Goal: Information Seeking & Learning: Learn about a topic

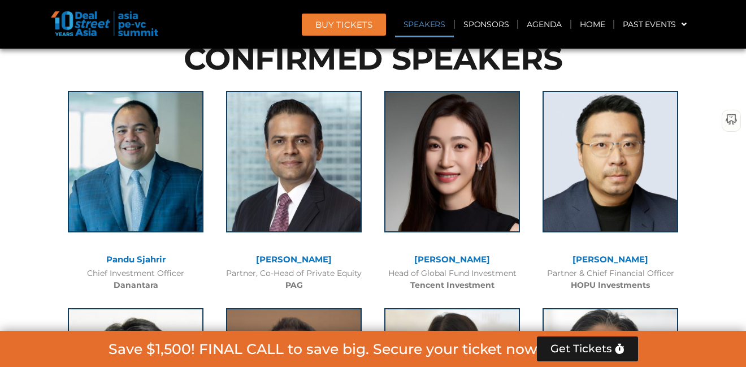
scroll to position [1240, 0]
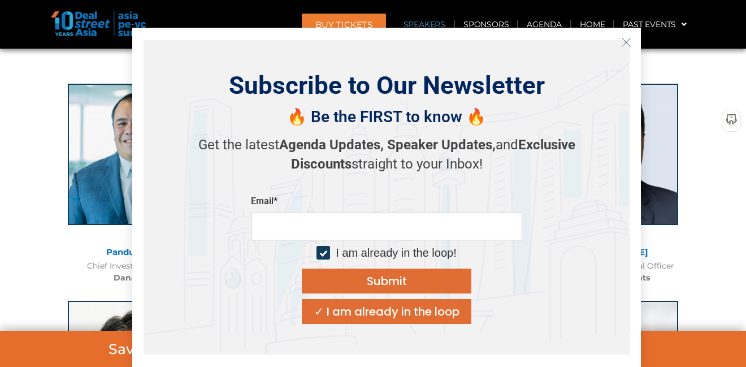
click at [626, 41] on icon "Close" at bounding box center [626, 42] width 10 height 10
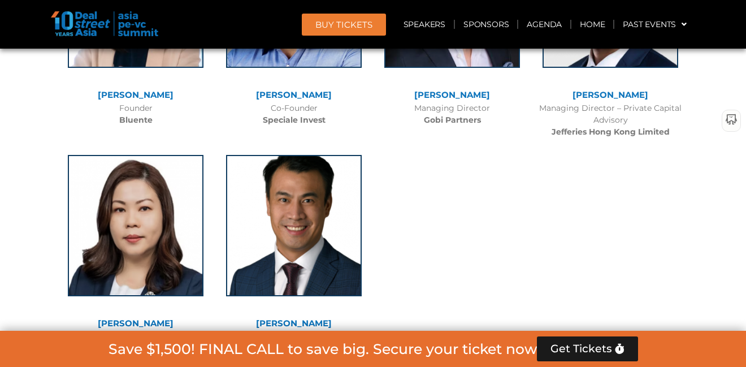
scroll to position [7445, 0]
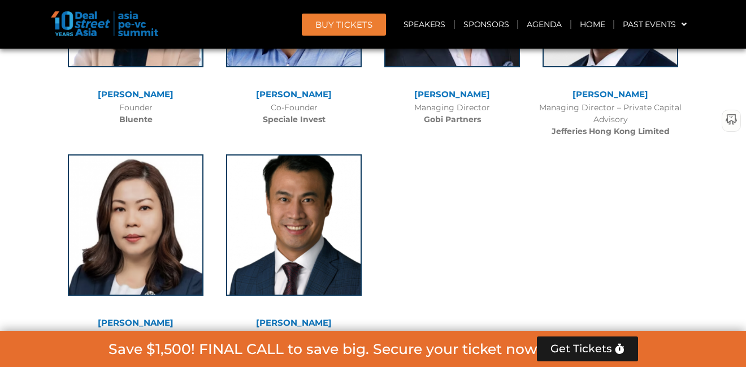
drag, startPoint x: 148, startPoint y: 160, endPoint x: 124, endPoint y: 40, distance: 122.2
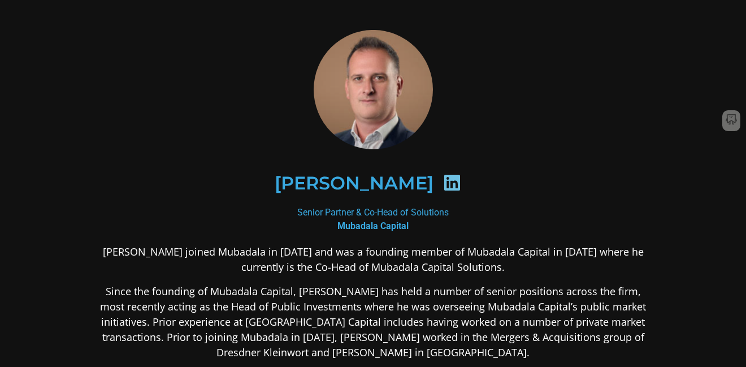
scroll to position [15, 0]
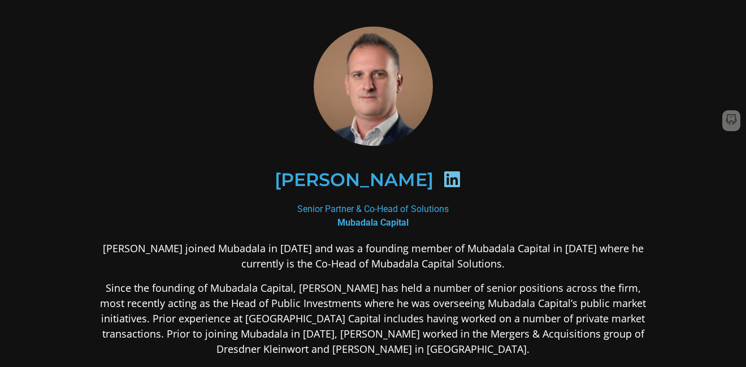
click at [395, 224] on b "Mubadala Capital" at bounding box center [372, 222] width 71 height 11
click at [451, 179] on icon at bounding box center [452, 179] width 18 height 18
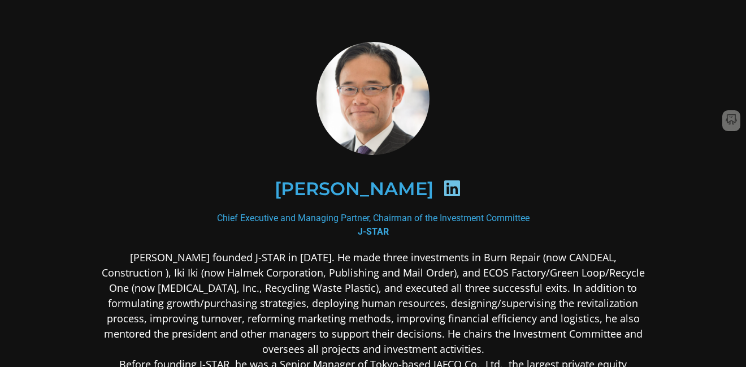
click at [461, 190] on icon at bounding box center [452, 188] width 18 height 18
click at [461, 189] on icon at bounding box center [452, 188] width 18 height 18
click at [461, 190] on icon at bounding box center [452, 188] width 18 height 18
click at [461, 189] on icon at bounding box center [452, 188] width 18 height 18
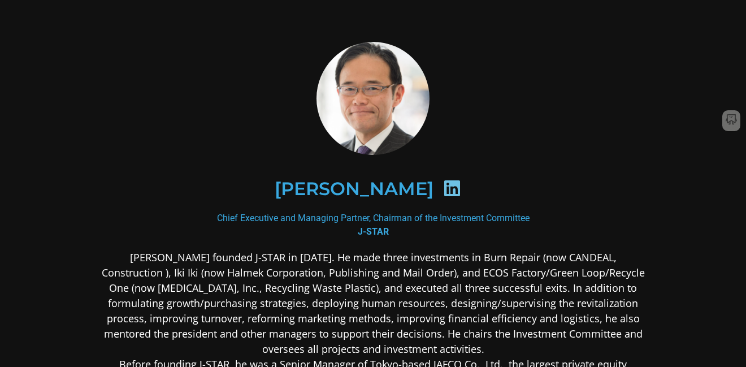
click at [461, 189] on icon at bounding box center [452, 188] width 18 height 18
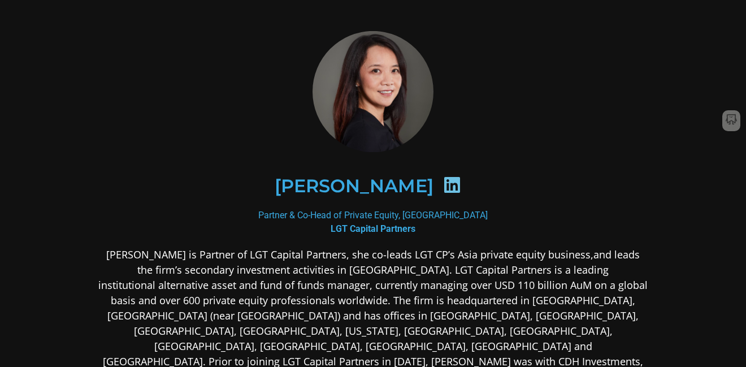
scroll to position [14, 0]
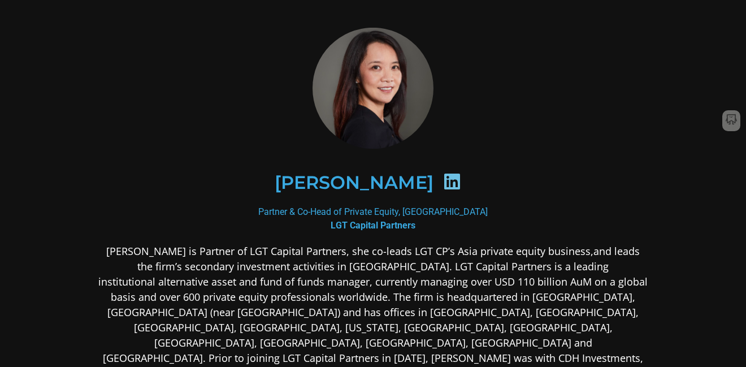
click at [443, 181] on icon at bounding box center [452, 181] width 18 height 18
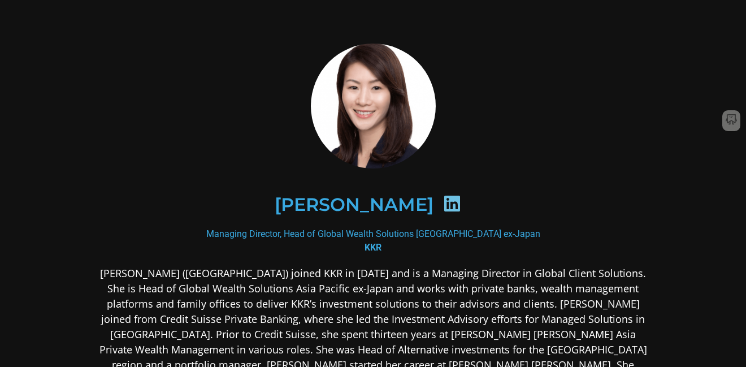
click at [600, 164] on div "[PERSON_NAME]" at bounding box center [372, 204] width 549 height 113
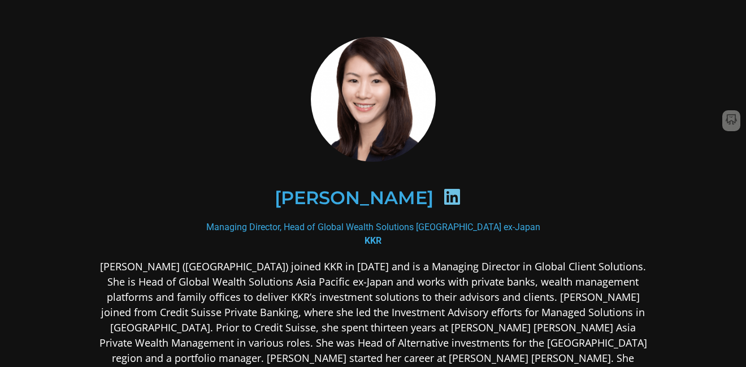
scroll to position [15, 0]
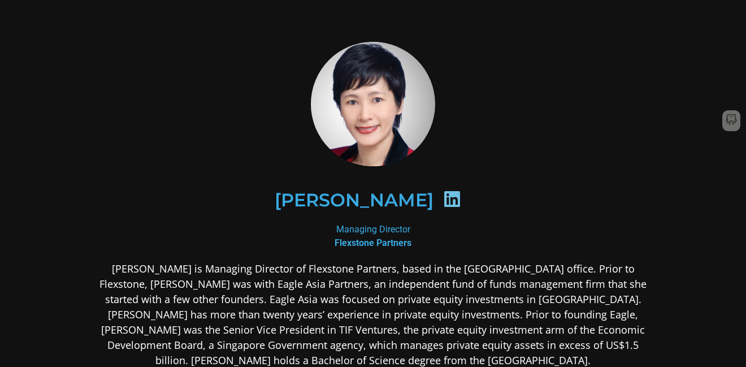
scroll to position [2, 0]
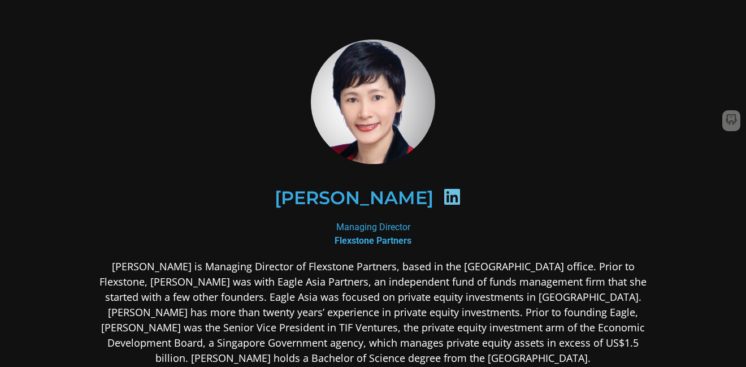
click at [599, 201] on div "[PERSON_NAME]" at bounding box center [373, 197] width 494 height 58
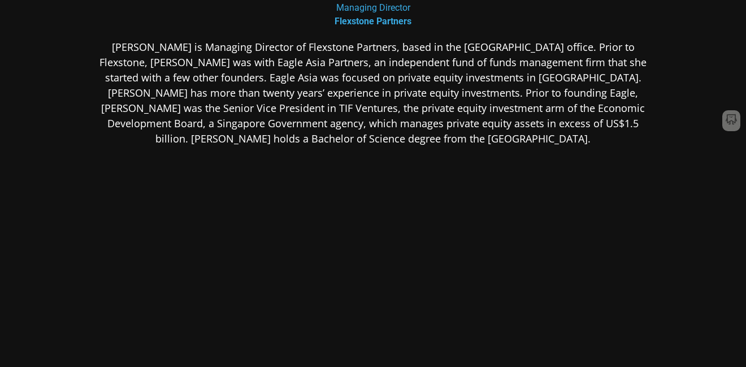
scroll to position [8, 0]
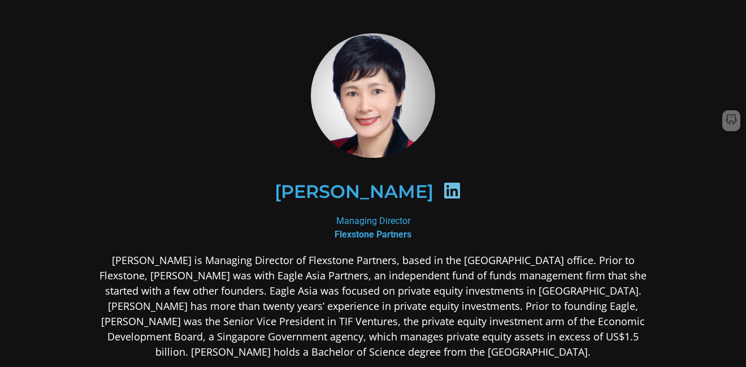
click at [443, 193] on icon at bounding box center [452, 190] width 18 height 18
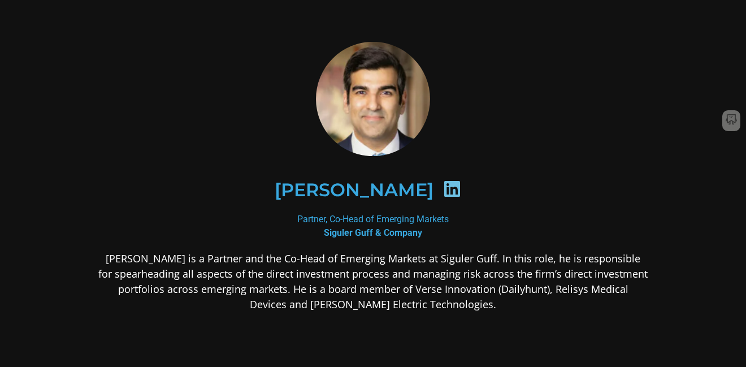
click at [461, 188] on icon at bounding box center [452, 189] width 18 height 18
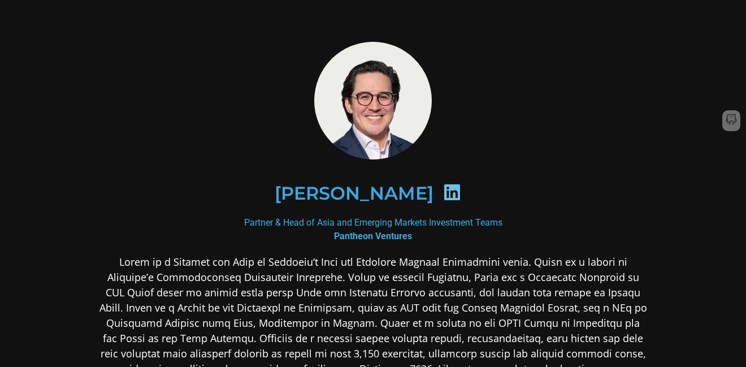
click at [443, 195] on icon at bounding box center [452, 192] width 18 height 18
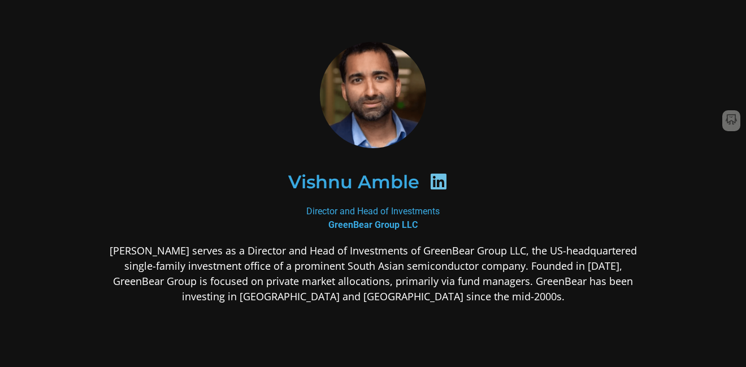
click at [649, 141] on div "Vishnu Amble Director and Head of Investments GreenBear Group LLC Vishnu Amble …" at bounding box center [373, 262] width 610 height 502
click at [439, 183] on icon at bounding box center [438, 181] width 18 height 18
click at [505, 258] on p "Vishnu Amble serves as a Director and Head of Investments of GreenBear Group LL…" at bounding box center [372, 273] width 549 height 61
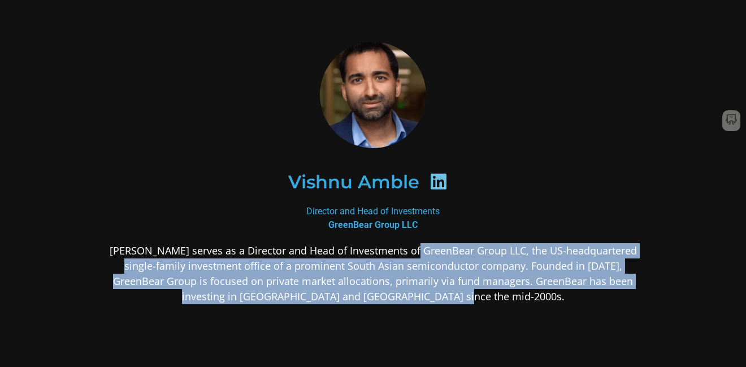
drag, startPoint x: 398, startPoint y: 250, endPoint x: 515, endPoint y: 296, distance: 125.8
click at [515, 296] on p "Vishnu Amble serves as a Director and Head of Investments of GreenBear Group LL…" at bounding box center [372, 273] width 549 height 61
copy p "GreenBear Group LLC, the US-headquartered single-family investment office of a …"
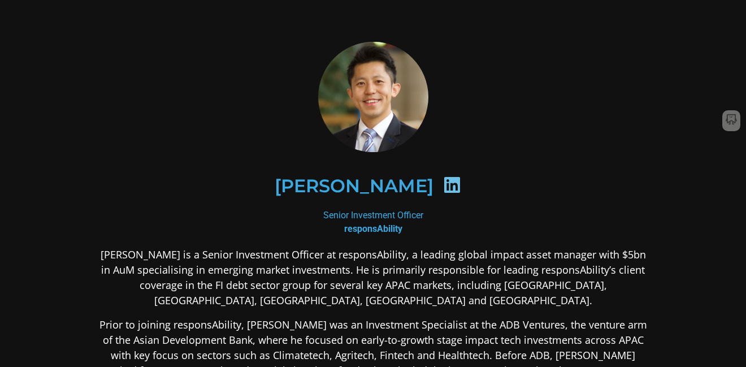
click at [443, 186] on icon at bounding box center [452, 185] width 18 height 18
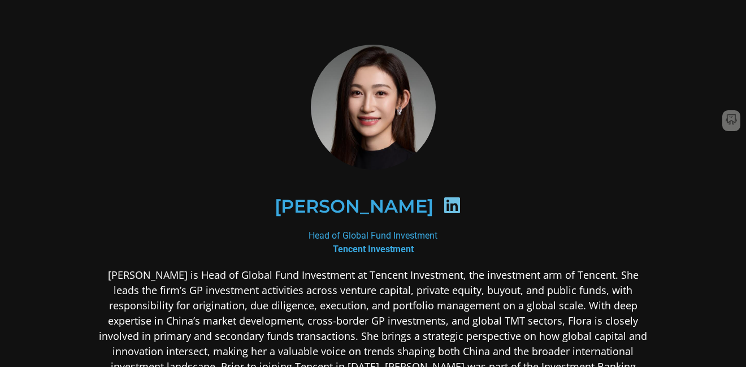
click at [443, 206] on icon at bounding box center [452, 205] width 18 height 18
click at [443, 210] on icon at bounding box center [452, 205] width 18 height 18
click at [376, 209] on h2 "Flora Guo" at bounding box center [354, 206] width 159 height 18
click at [443, 207] on icon at bounding box center [452, 205] width 18 height 18
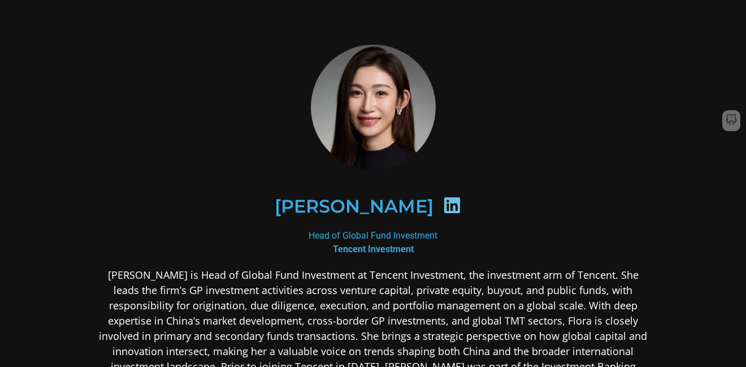
click at [443, 207] on icon at bounding box center [452, 205] width 18 height 18
drag, startPoint x: 397, startPoint y: 208, endPoint x: 316, endPoint y: 217, distance: 81.3
click at [307, 216] on div "Flora Guo" at bounding box center [373, 206] width 494 height 58
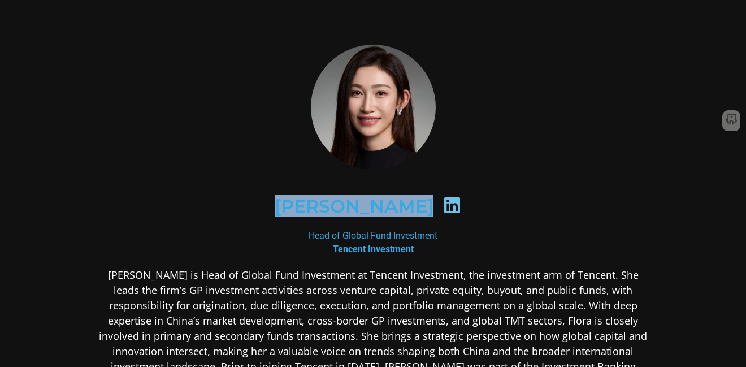
drag, startPoint x: 303, startPoint y: 209, endPoint x: 400, endPoint y: 213, distance: 96.7
click at [400, 213] on div "Flora Guo" at bounding box center [373, 206] width 494 height 58
copy div "Flora Guo"
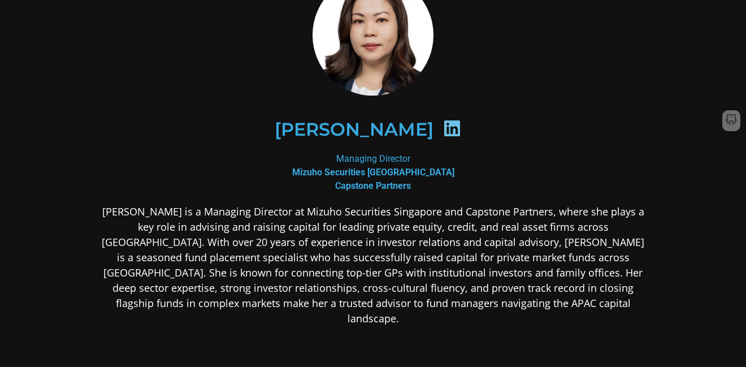
scroll to position [68, 0]
click at [443, 128] on icon at bounding box center [452, 128] width 18 height 18
click at [443, 127] on icon at bounding box center [452, 128] width 18 height 18
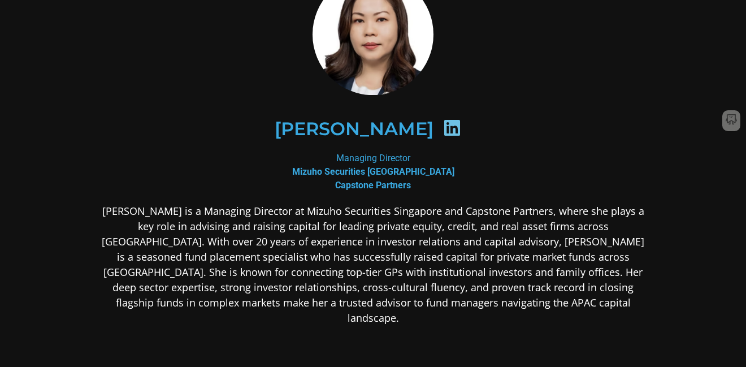
click at [443, 127] on icon at bounding box center [452, 128] width 18 height 18
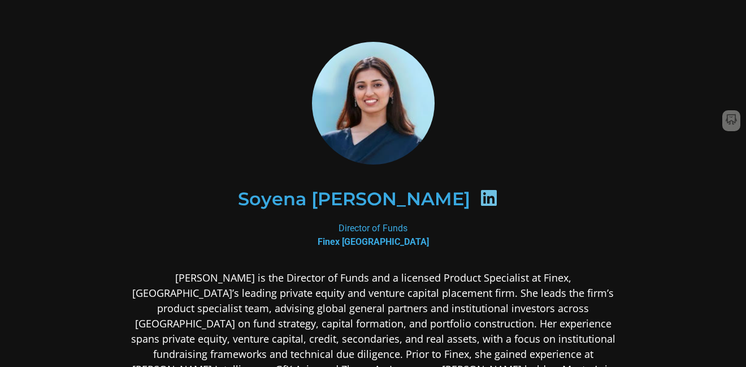
click at [578, 173] on div "Soyena Dhakal" at bounding box center [373, 199] width 494 height 58
click at [480, 199] on icon at bounding box center [489, 198] width 18 height 18
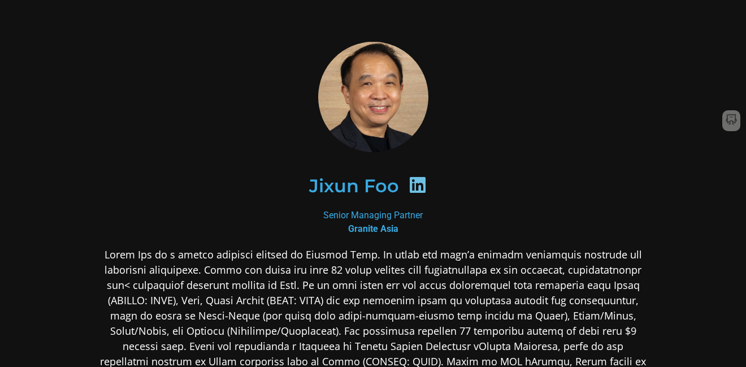
click at [568, 132] on div "Jixun Foo" at bounding box center [372, 185] width 549 height 113
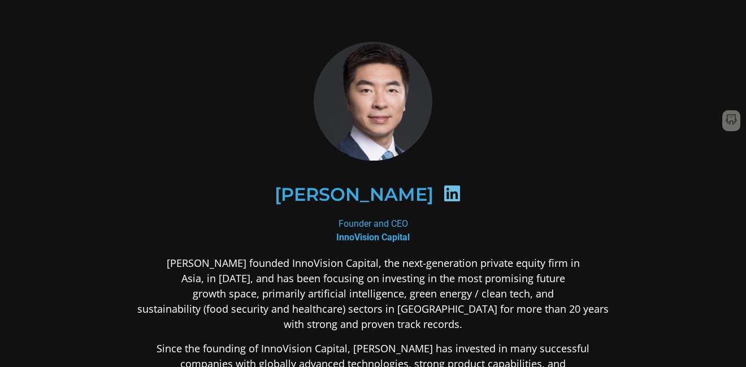
click at [621, 157] on div "Lane Zhao" at bounding box center [372, 194] width 549 height 113
click at [443, 195] on icon at bounding box center [452, 193] width 18 height 18
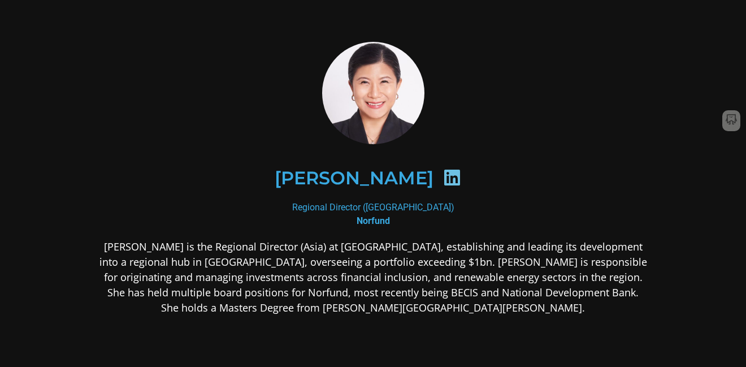
click at [461, 179] on icon at bounding box center [452, 177] width 18 height 18
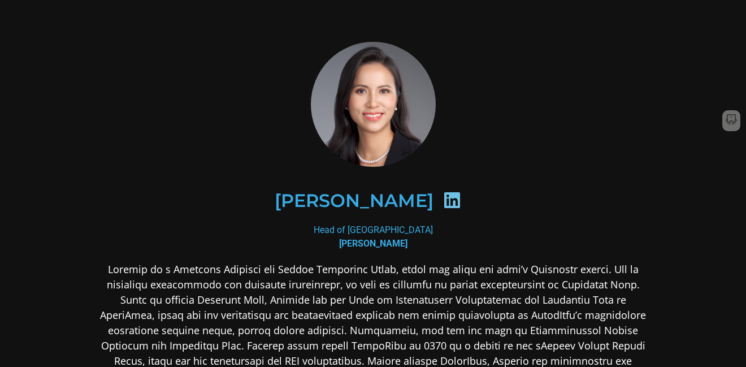
click at [443, 199] on icon at bounding box center [452, 200] width 18 height 18
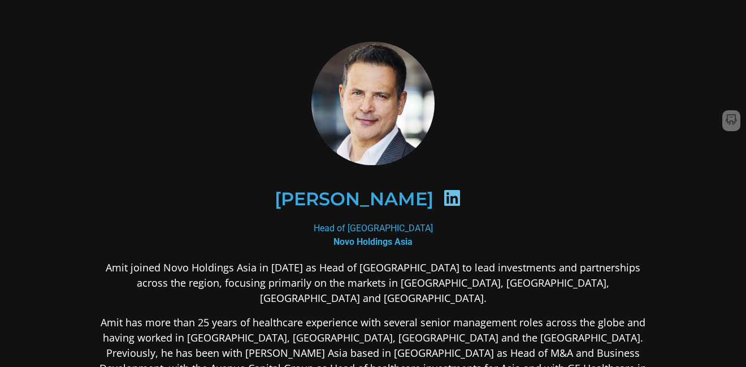
click at [443, 196] on icon at bounding box center [452, 198] width 18 height 18
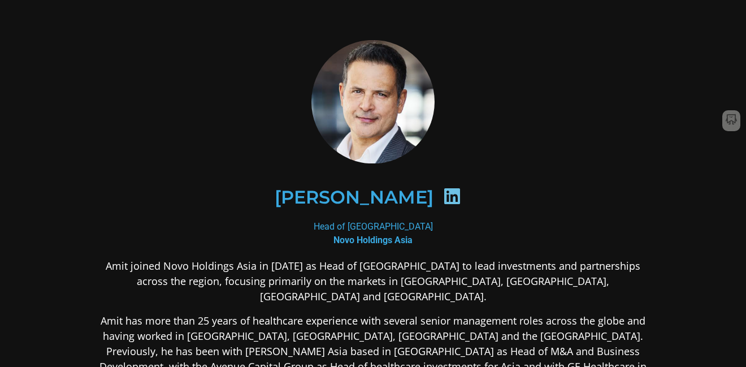
scroll to position [2, 0]
